Goal: Information Seeking & Learning: Learn about a topic

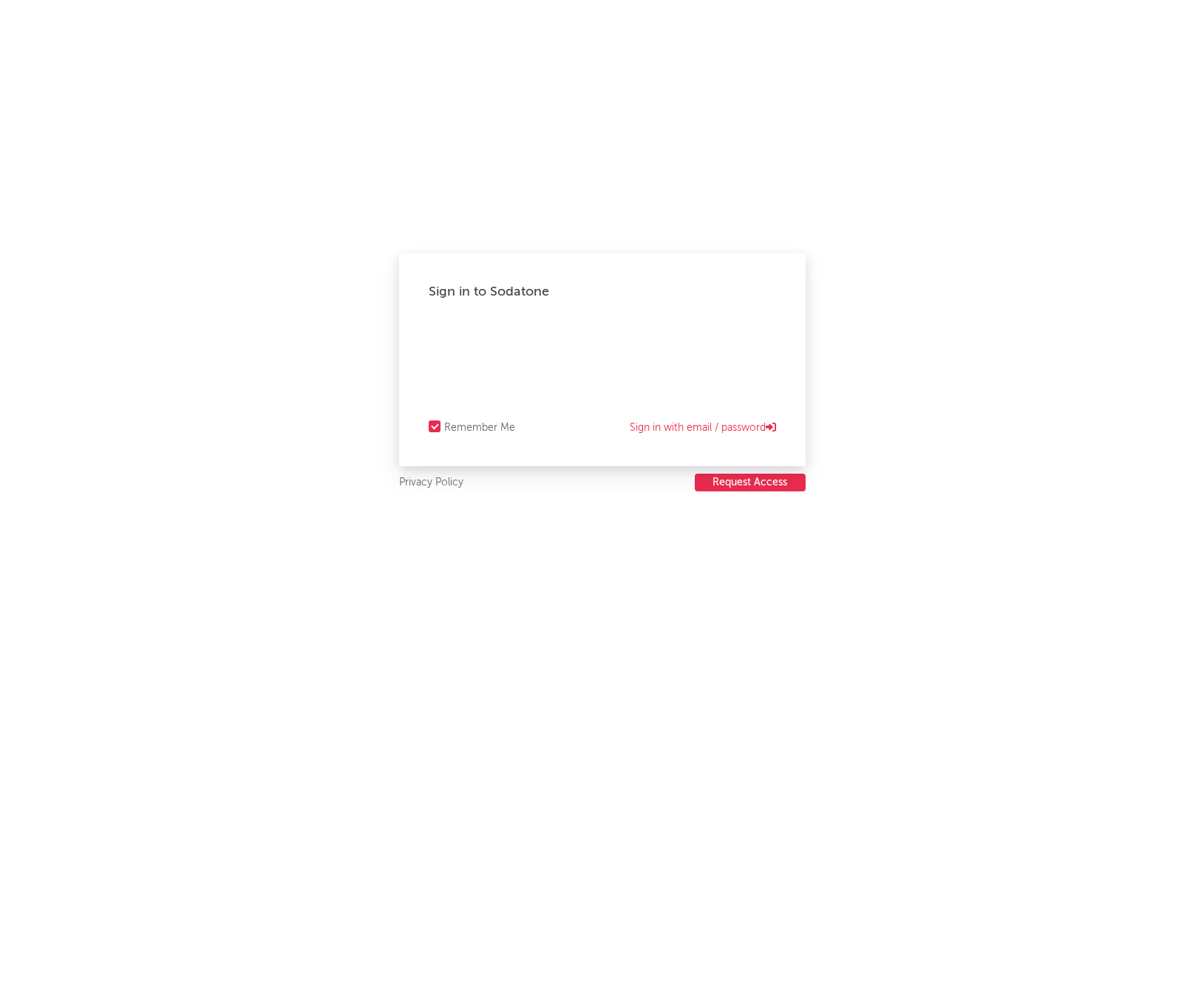
select select "recorded_music"
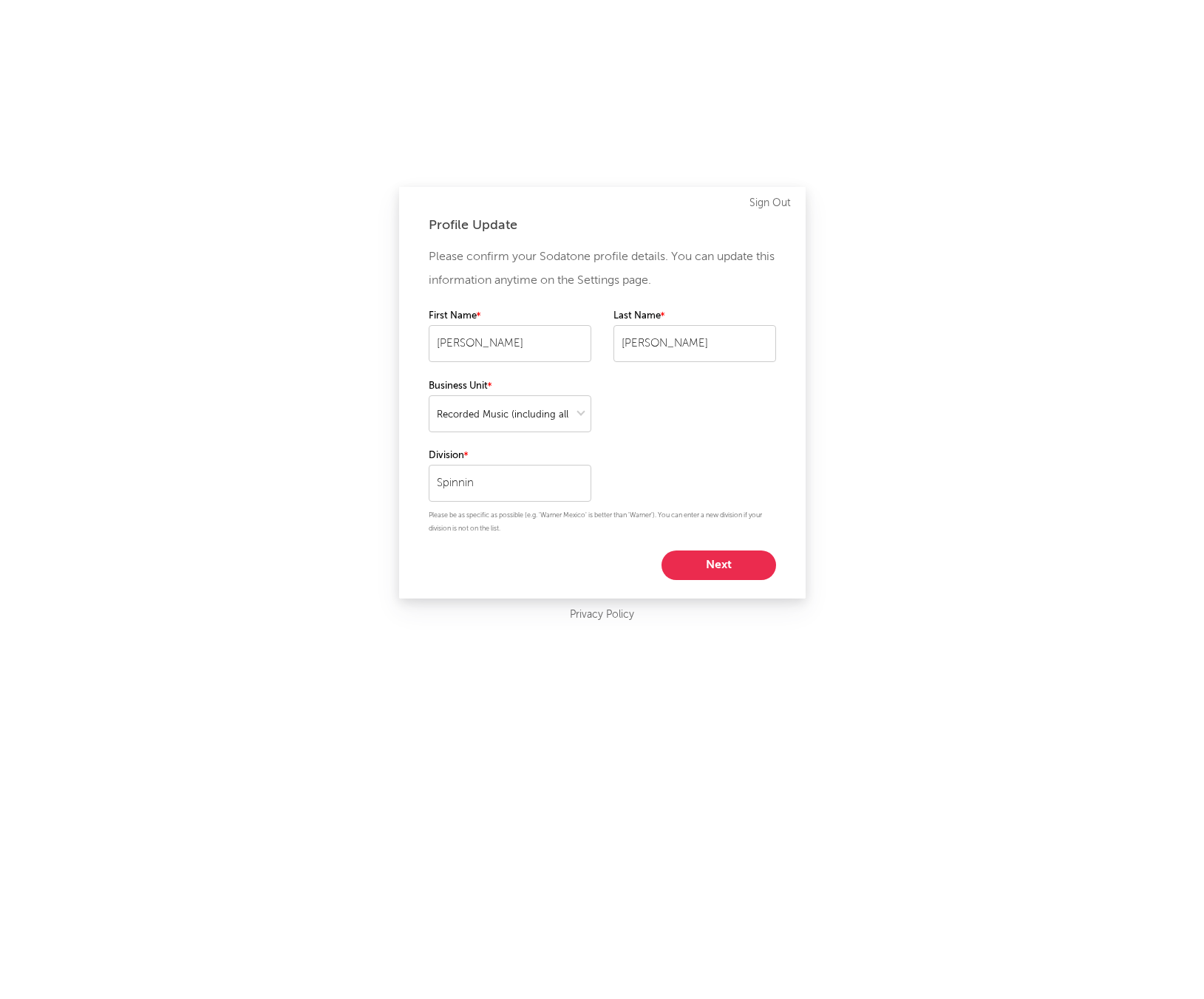
click at [708, 544] on div "Please confirm your Sodatone profile details. You can update this information a…" at bounding box center [602, 412] width 347 height 335
click at [716, 564] on button "Next" at bounding box center [719, 565] width 114 height 29
select select "marketing"
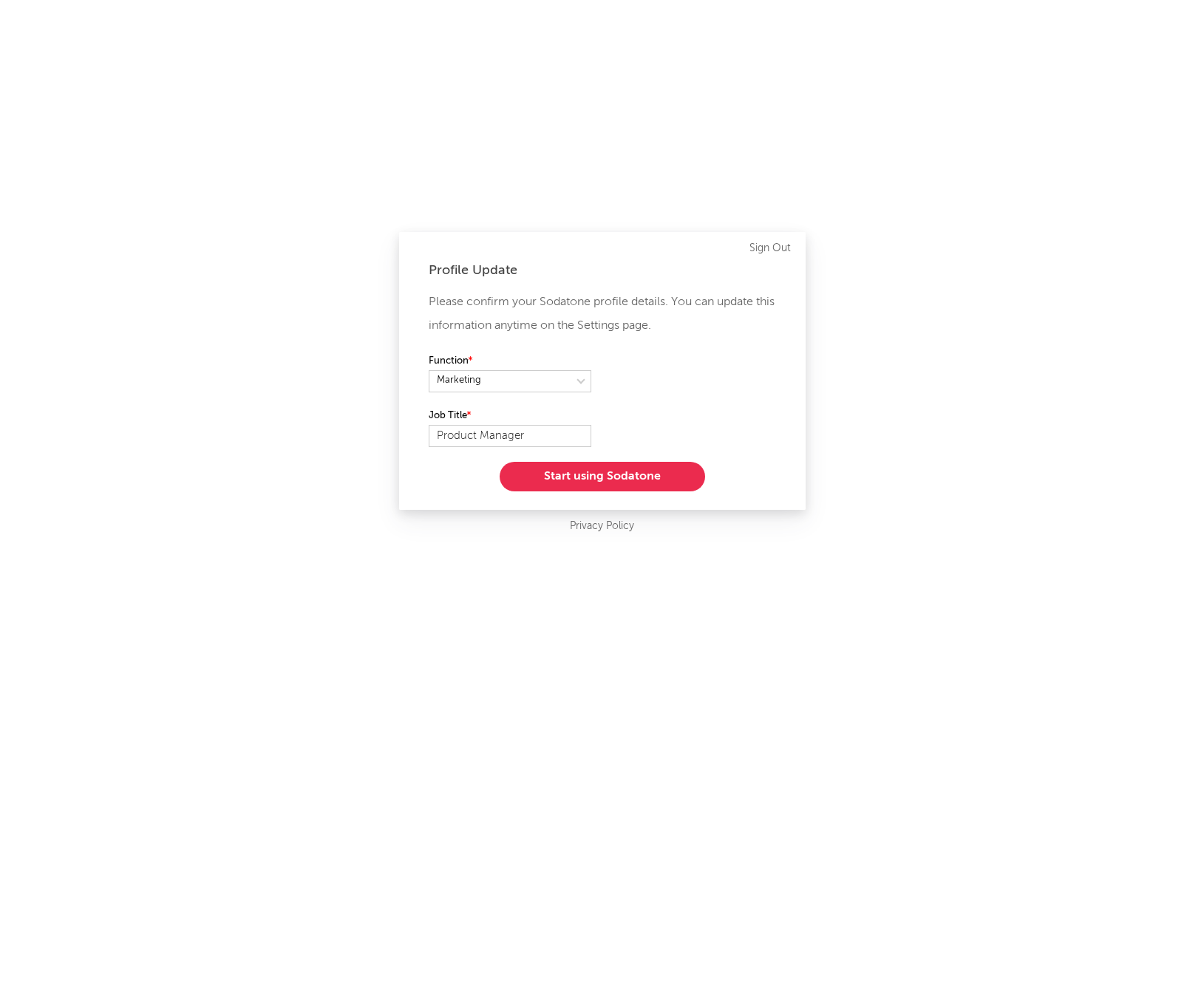
click at [658, 453] on div "Please confirm your Sodatone profile details. You can update this information a…" at bounding box center [602, 391] width 347 height 201
click at [656, 470] on button "Start using Sodatone" at bounding box center [602, 476] width 206 height 29
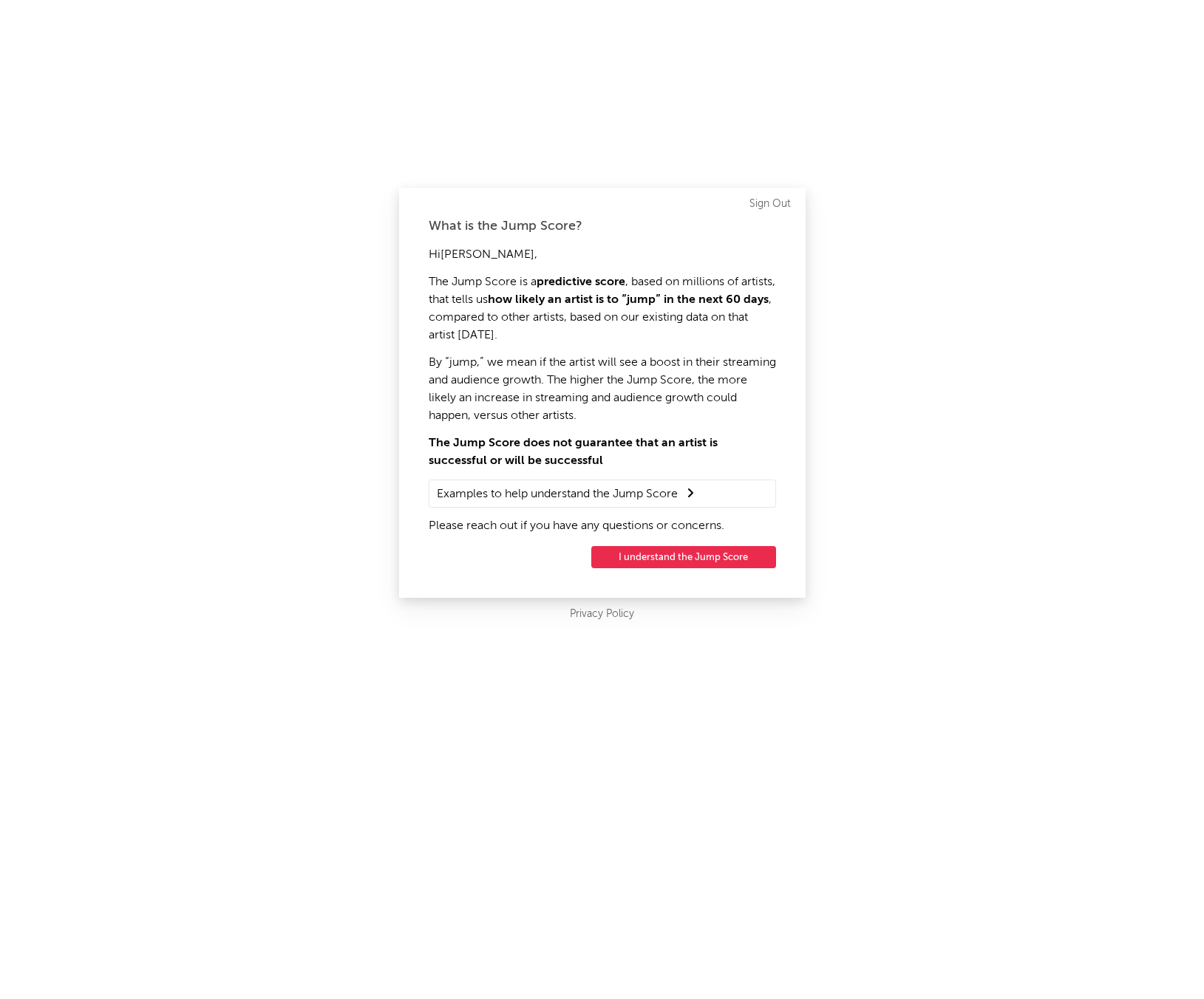
click at [697, 561] on button "I understand the Jump Score" at bounding box center [684, 557] width 185 height 22
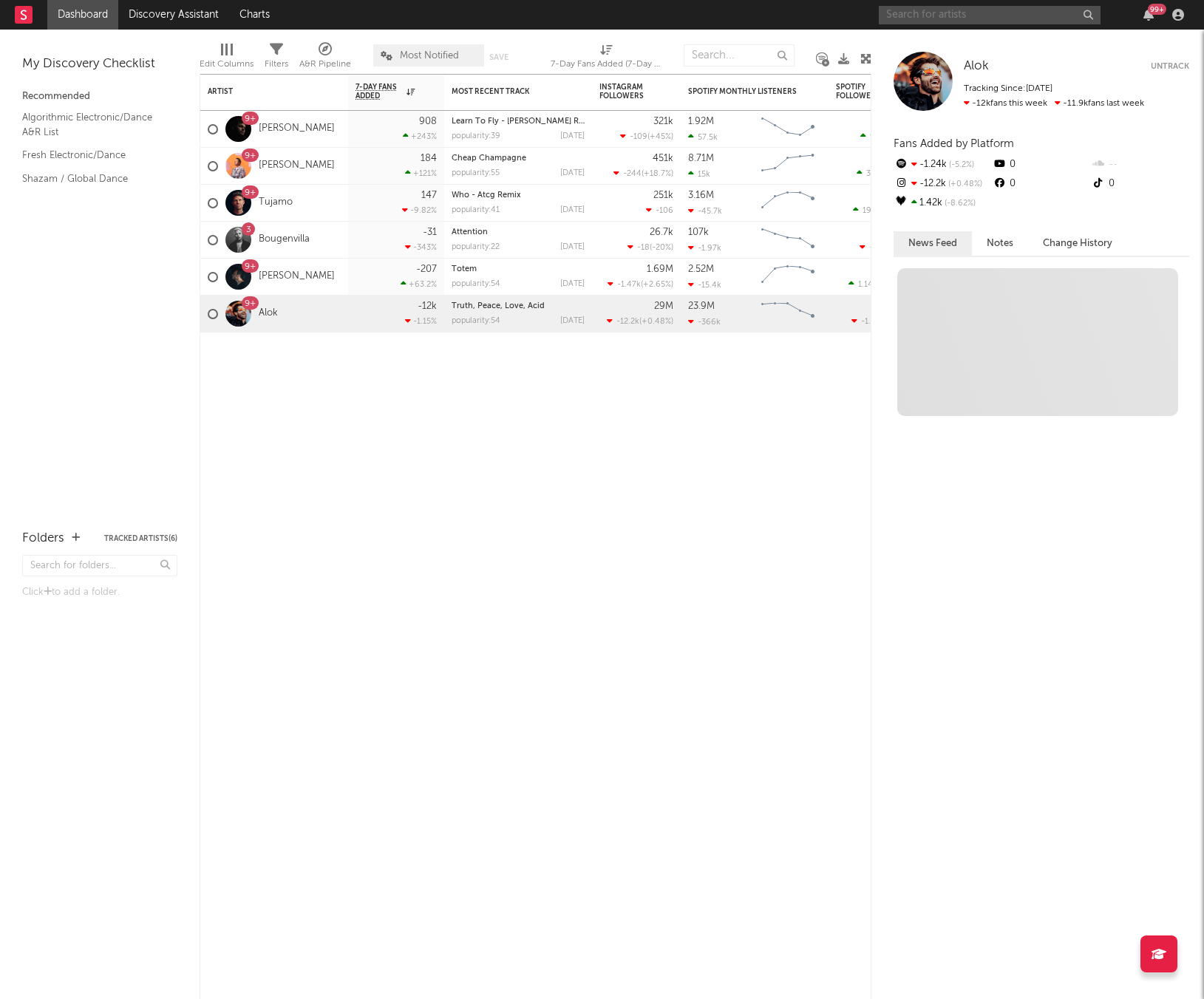
click at [971, 19] on input "text" at bounding box center [990, 15] width 222 height 18
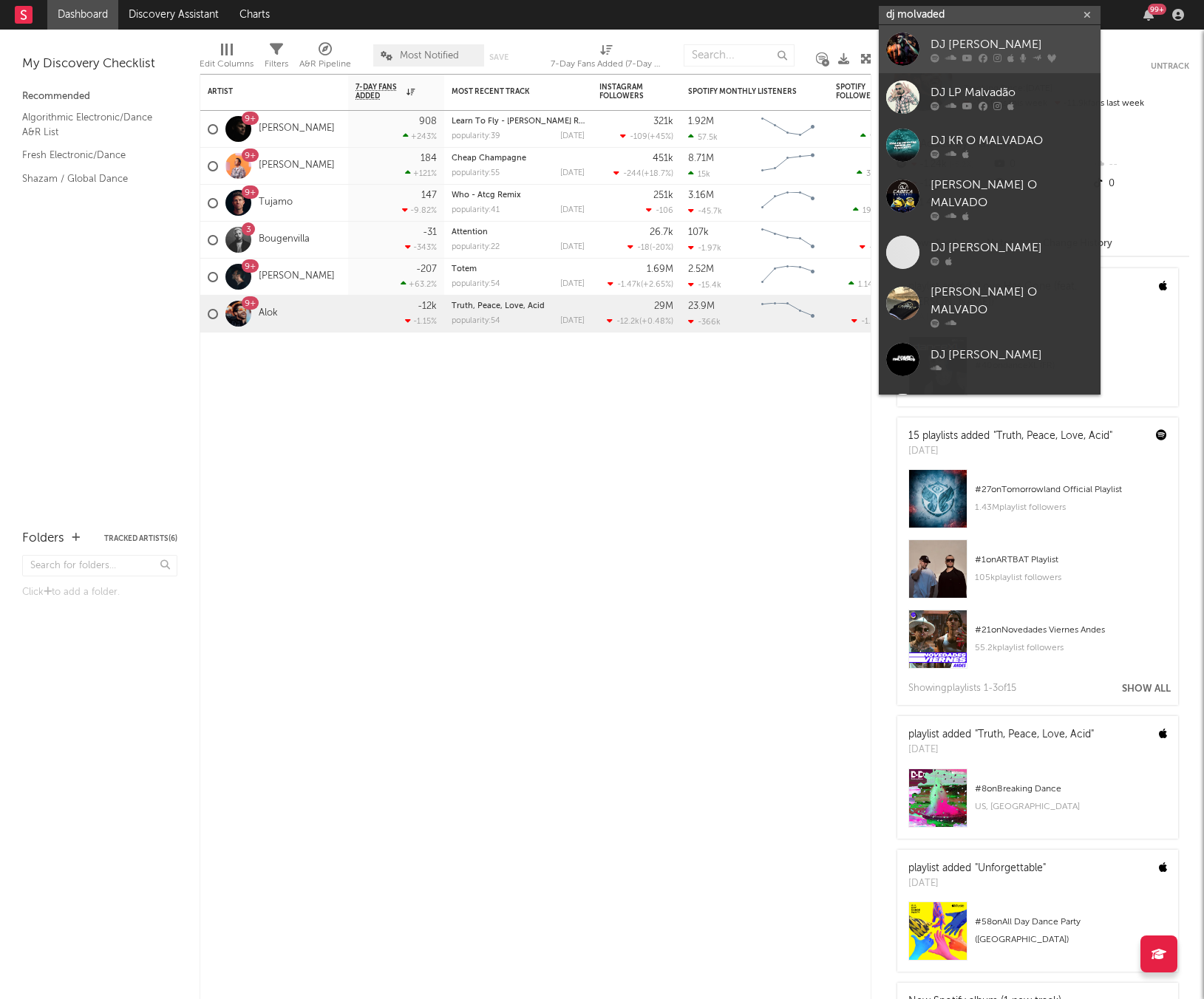
type input "dj molvaded"
click at [1003, 33] on link "DJ [PERSON_NAME]" at bounding box center [990, 49] width 222 height 48
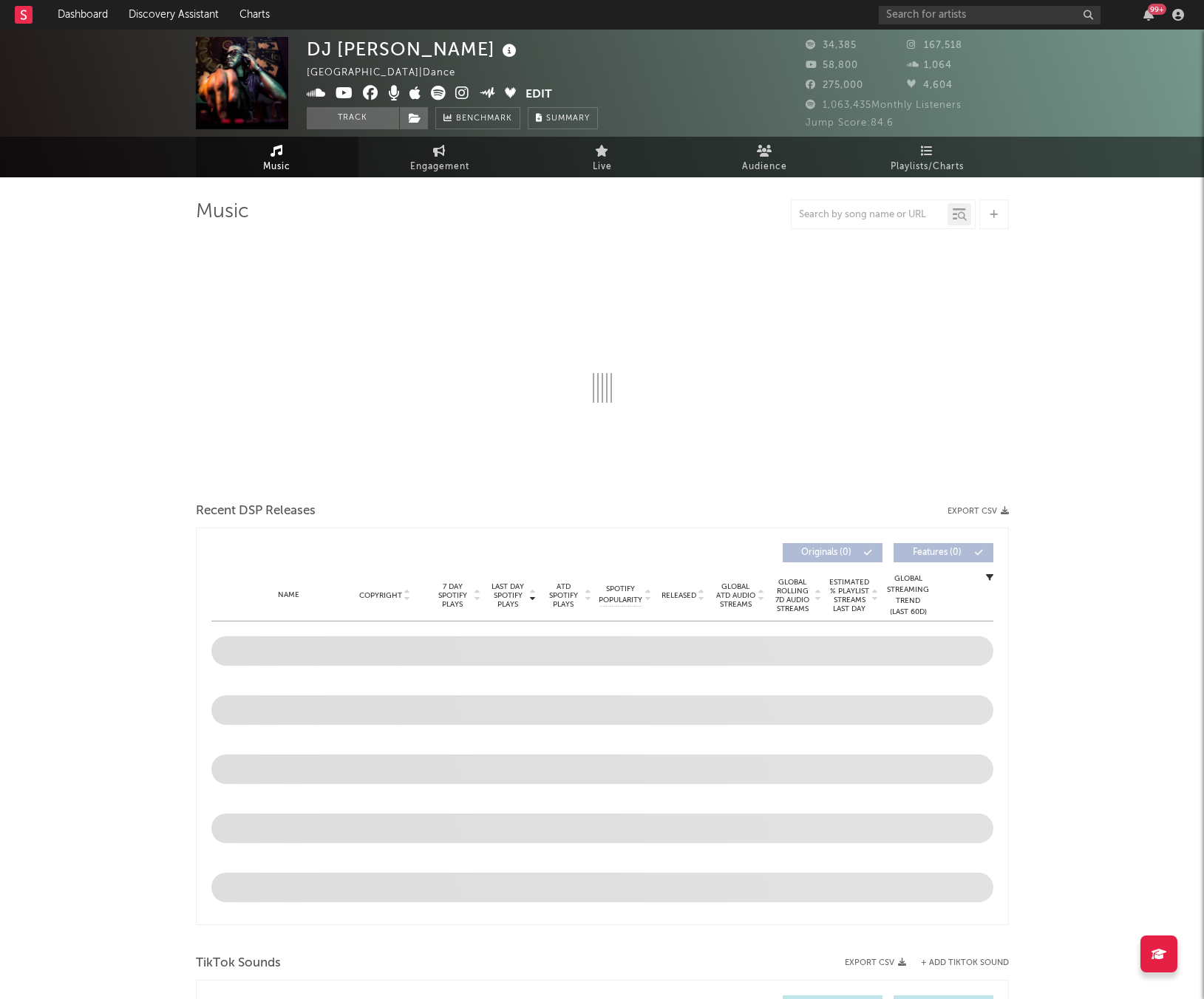
select select "6m"
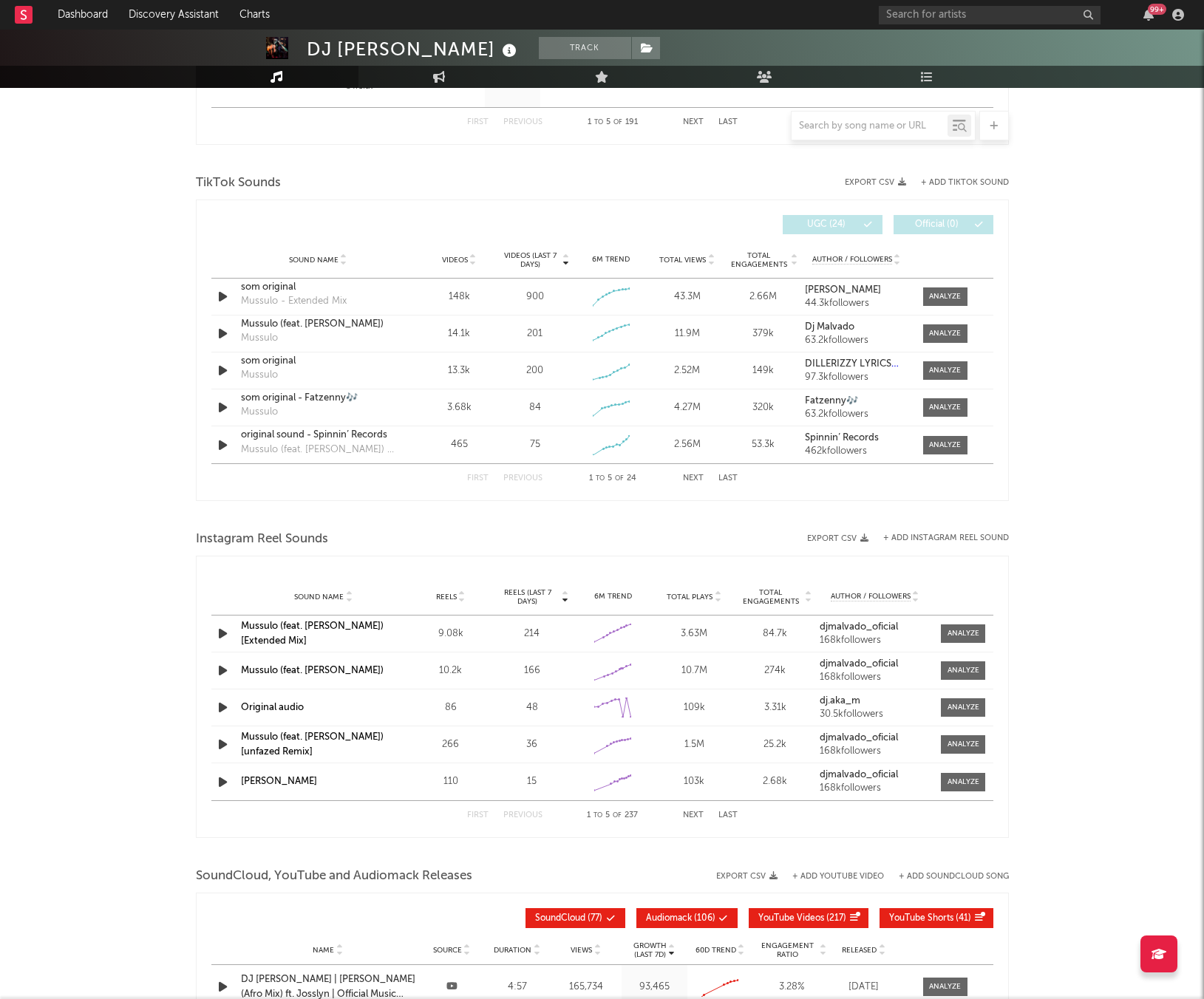
scroll to position [933, 0]
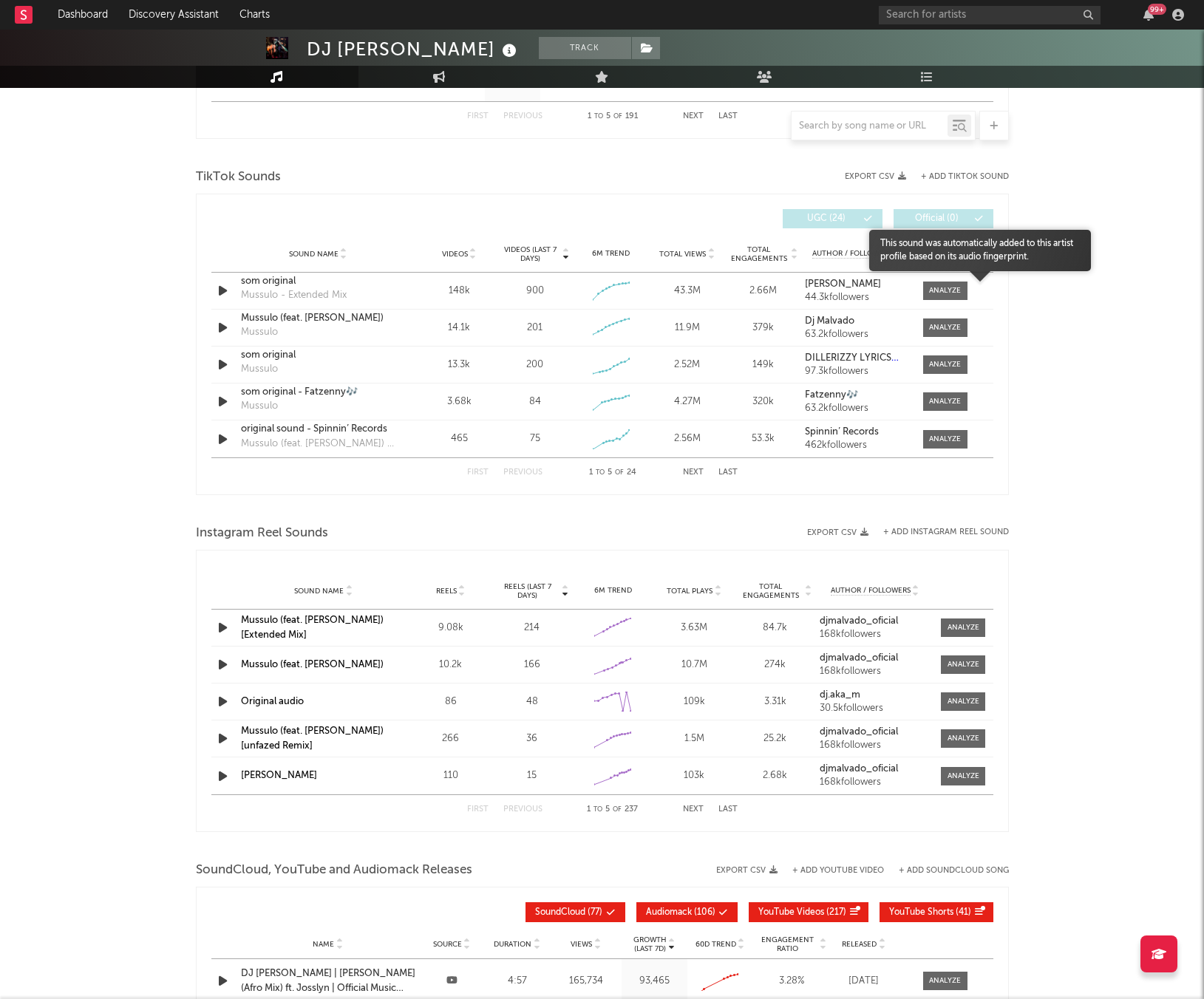
click at [953, 289] on div at bounding box center [980, 284] width 222 height 25
click at [953, 289] on div at bounding box center [945, 290] width 32 height 11
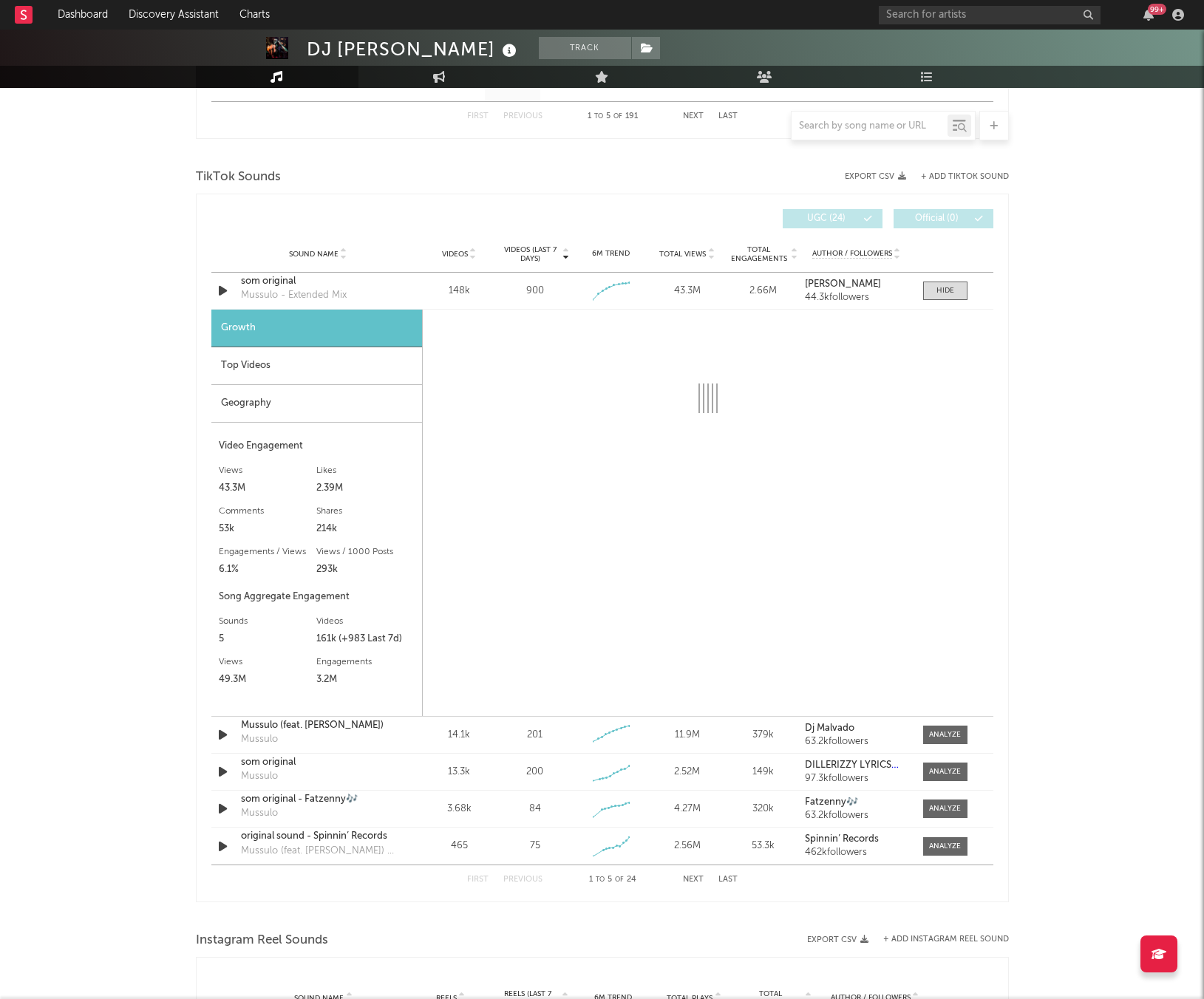
select select "6m"
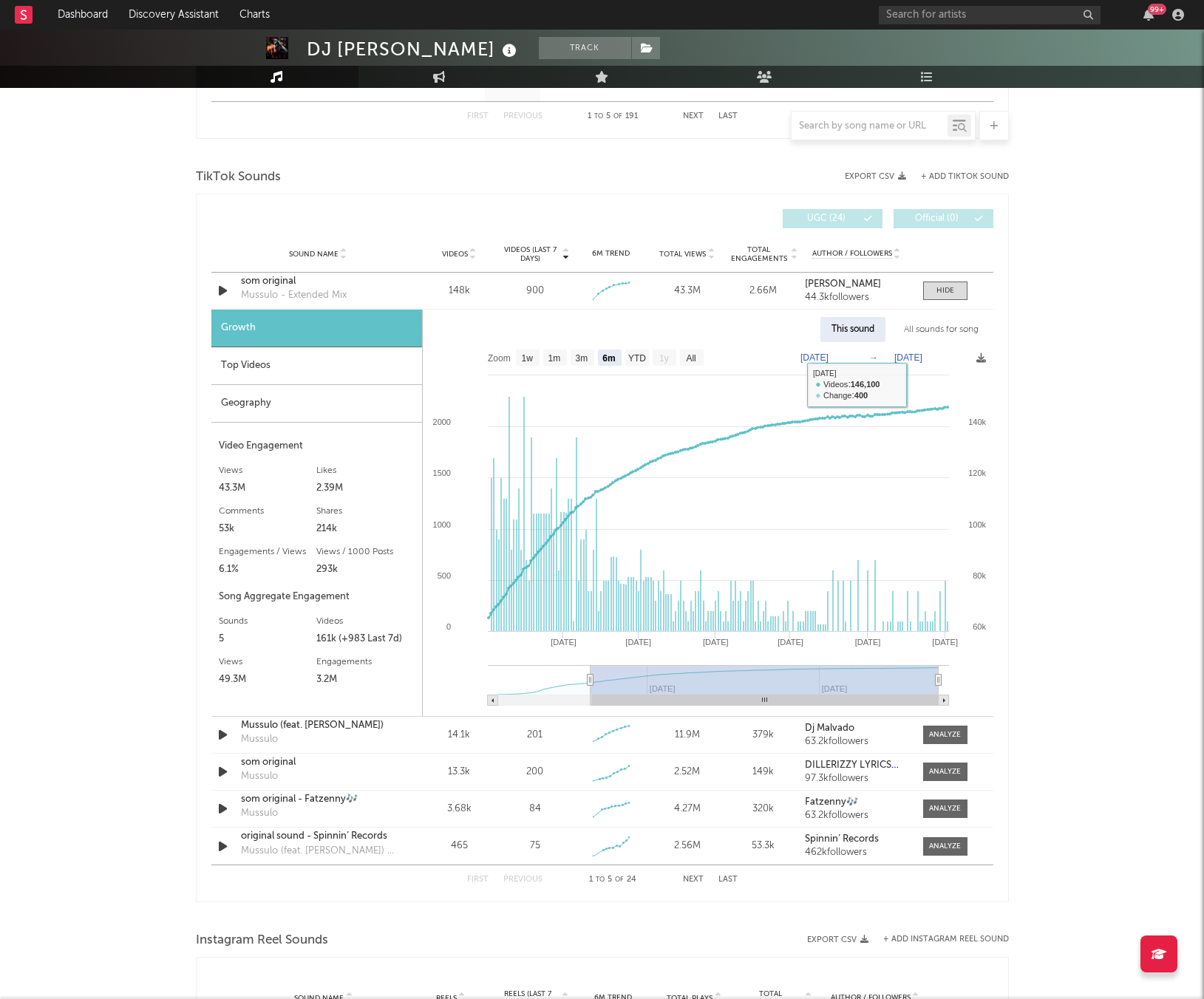
click at [864, 328] on div "This sound" at bounding box center [853, 330] width 65 height 25
click at [826, 325] on div "This sound" at bounding box center [853, 330] width 65 height 25
click at [289, 353] on div "Top Videos" at bounding box center [316, 366] width 211 height 38
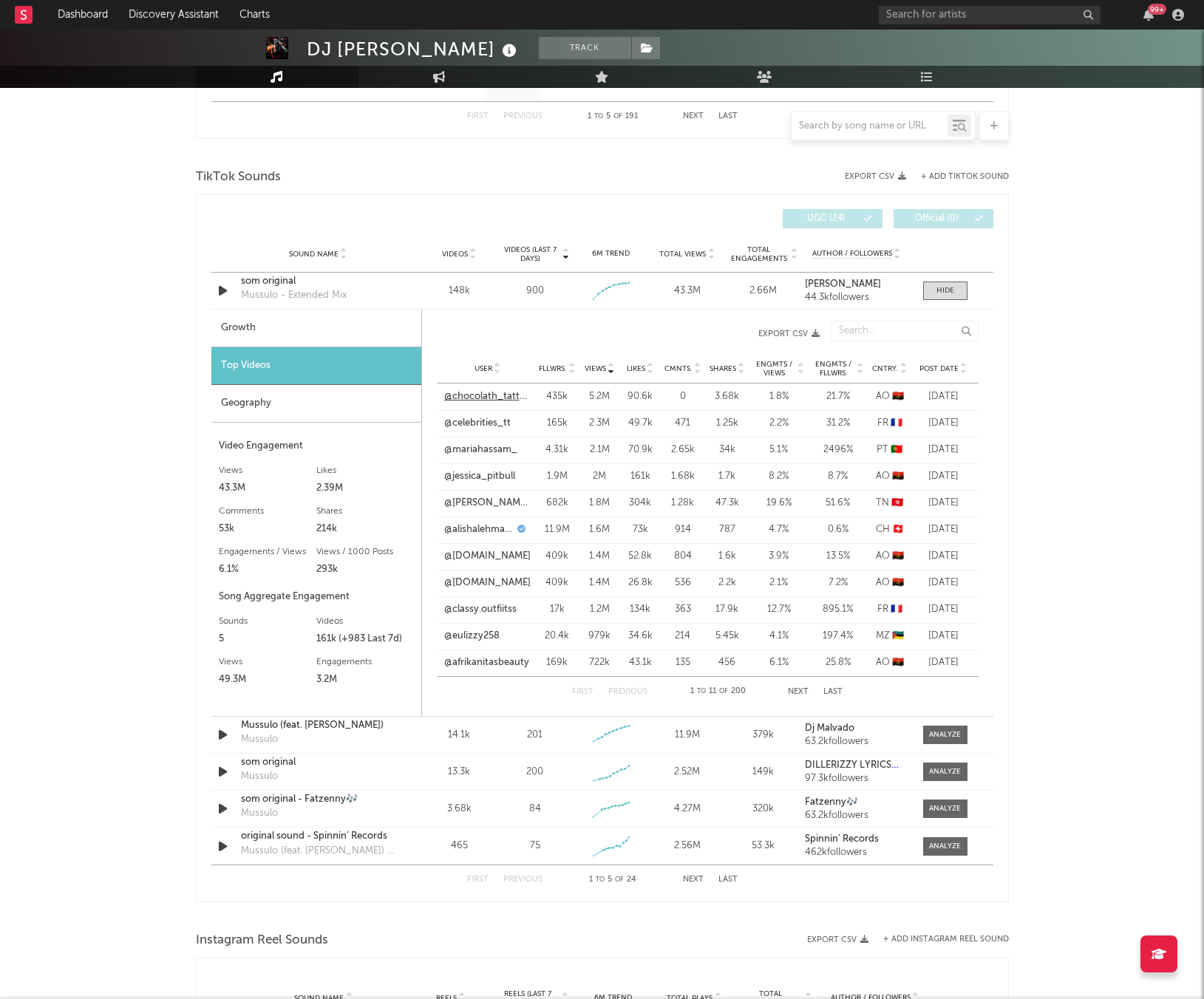
click at [477, 397] on link "@chocolath_tattoo_oficial" at bounding box center [488, 397] width 87 height 15
click at [360, 735] on div "Mussulo (feat. [PERSON_NAME]) Mussulo" at bounding box center [317, 735] width 154 height 34
click at [931, 733] on div at bounding box center [945, 734] width 32 height 11
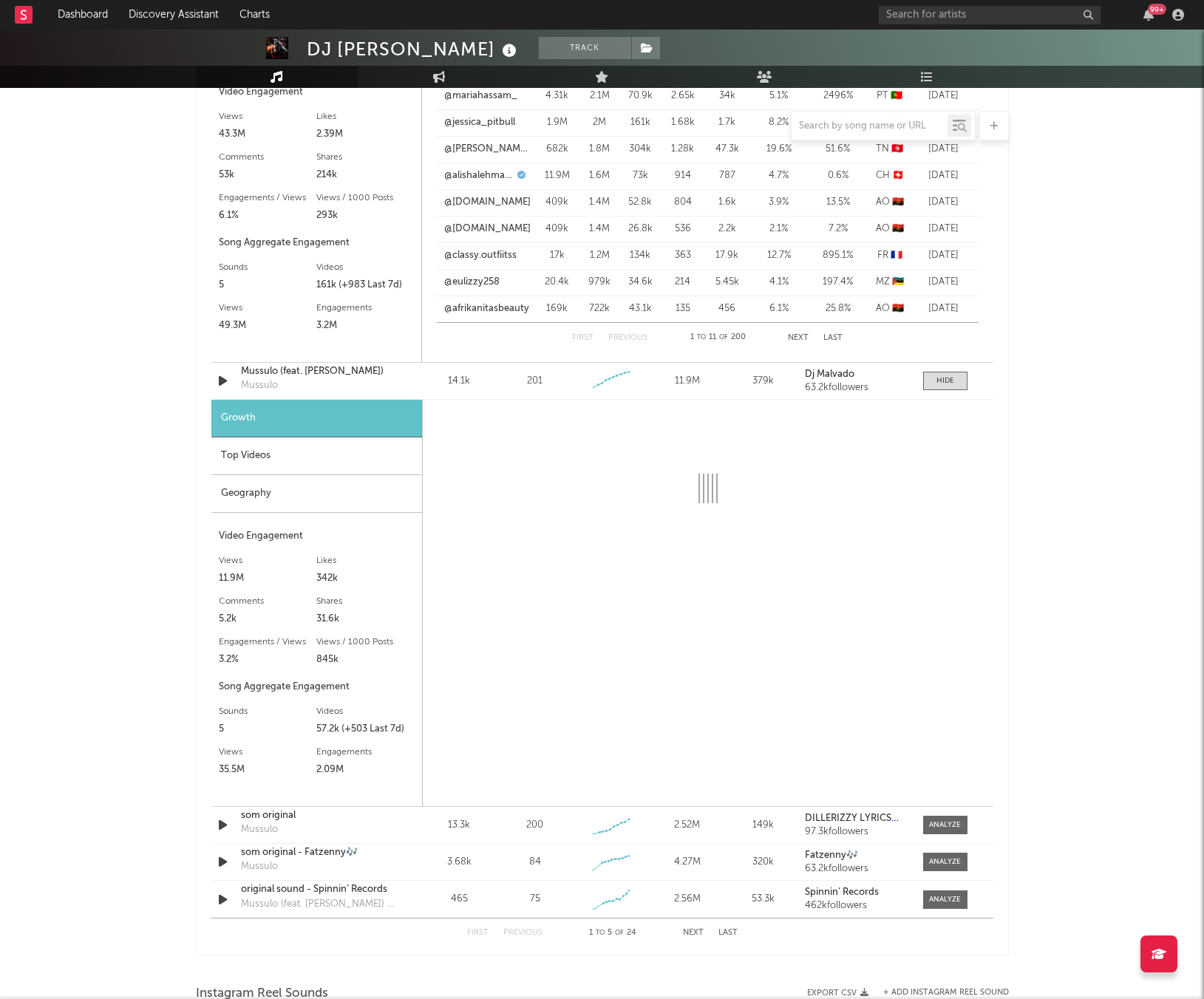
select select "6m"
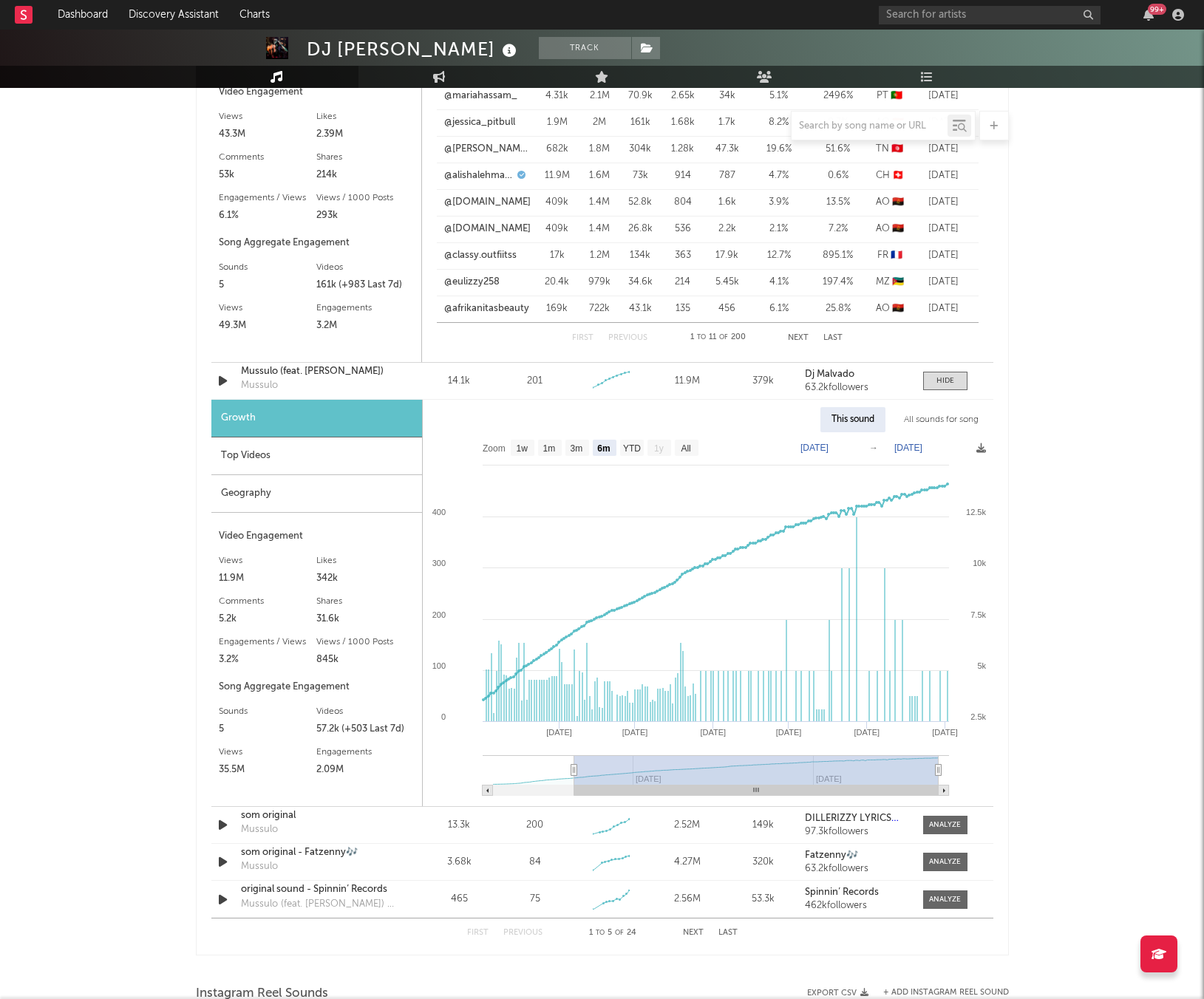
scroll to position [1288, 0]
click at [948, 496] on rect at bounding box center [708, 618] width 570 height 374
click at [369, 463] on div "Top Videos" at bounding box center [316, 455] width 211 height 38
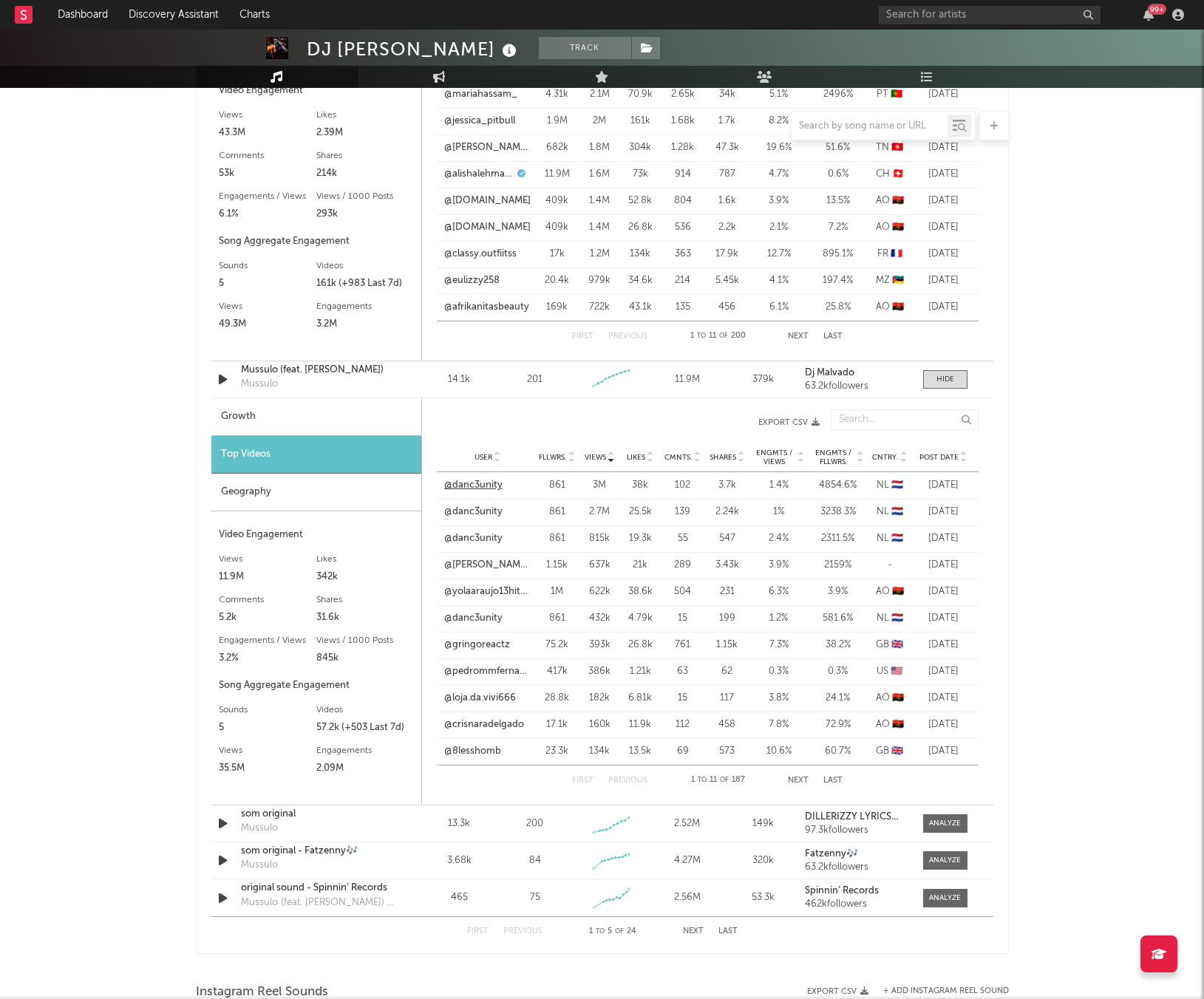
click at [471, 486] on link "@danc3unity" at bounding box center [473, 485] width 58 height 15
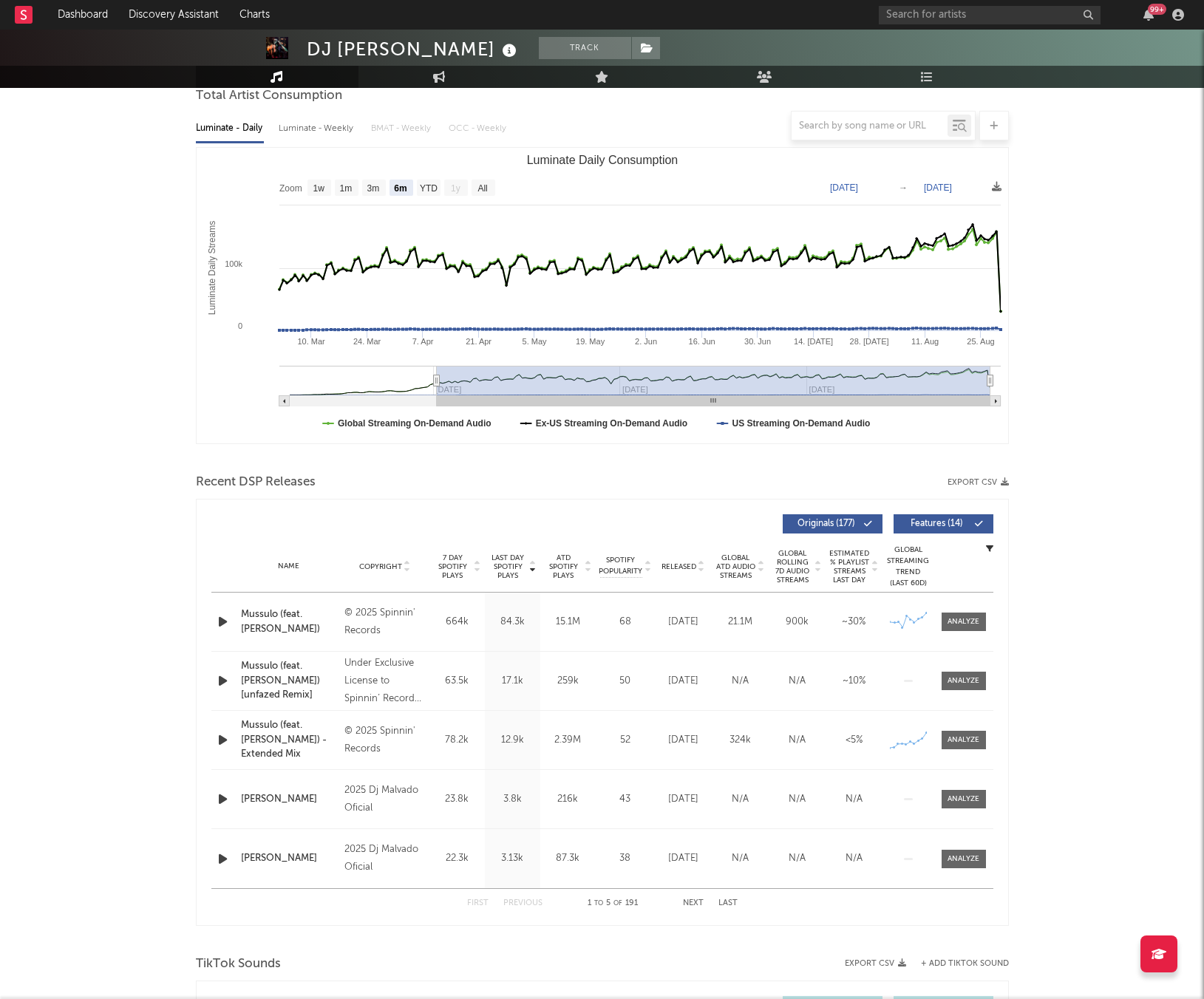
scroll to position [108, 0]
